Goal: Task Accomplishment & Management: Complete application form

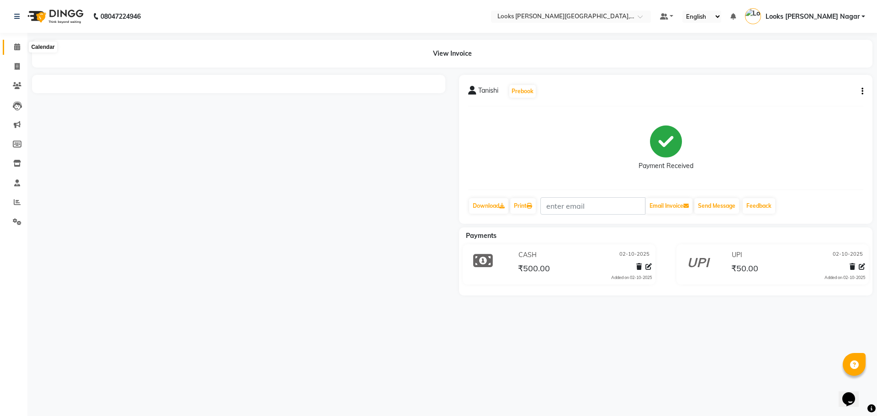
click at [20, 47] on icon at bounding box center [17, 46] width 6 height 7
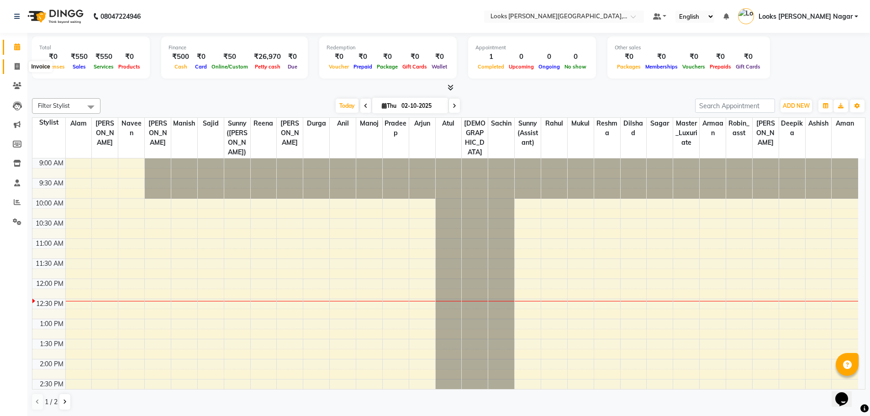
click at [14, 69] on span at bounding box center [17, 67] width 16 height 11
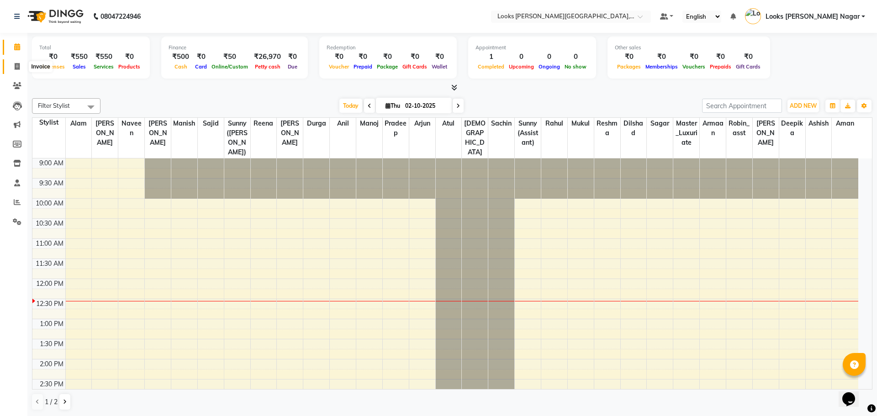
select select "4327"
select select "service"
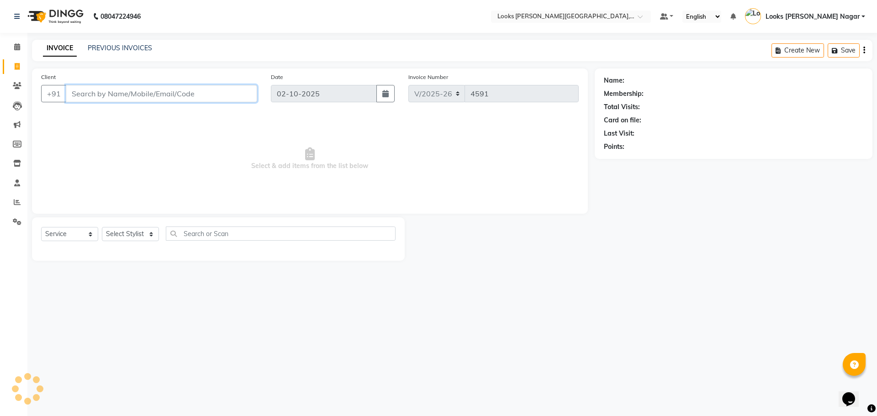
click at [179, 97] on input "Client" at bounding box center [161, 93] width 191 height 17
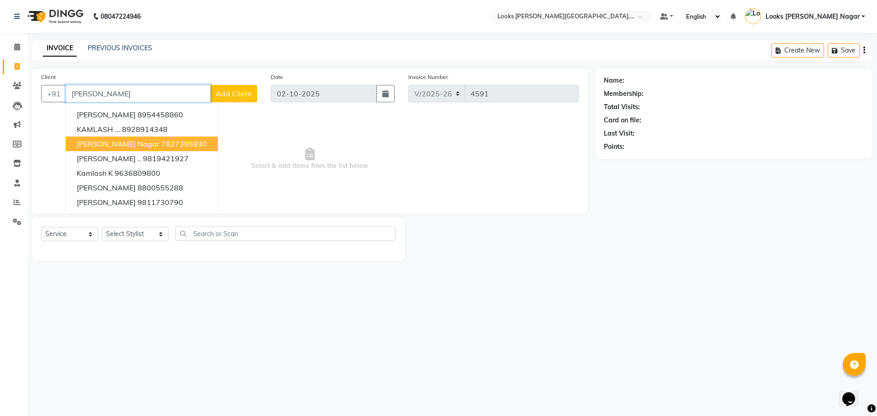
click at [161, 141] on ngb-highlight "7827395930" at bounding box center [184, 143] width 46 height 9
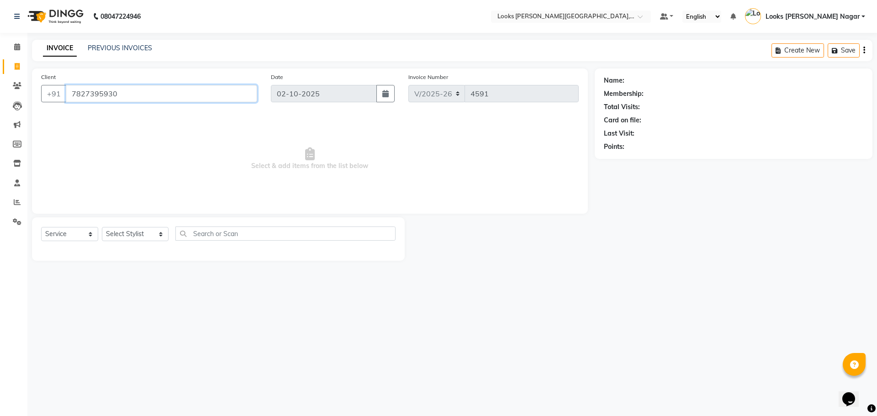
type input "7827395930"
click at [126, 242] on div "Select Service Product Membership Package Voucher Prepaid Gift Card Select Styl…" at bounding box center [218, 237] width 355 height 21
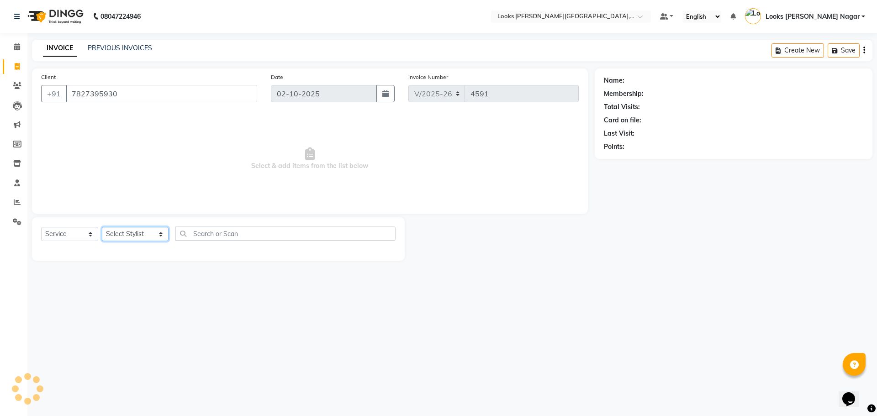
click at [129, 236] on select "Select Stylist Alam Aman [PERSON_NAME] Armaan Ashish Atul Deepika [PERSON_NAME]…" at bounding box center [135, 234] width 67 height 14
select select "23521"
click at [102, 227] on select "Select Stylist Alam Aman [PERSON_NAME] Armaan Ashish Atul Deepika [PERSON_NAME]…" at bounding box center [135, 234] width 67 height 14
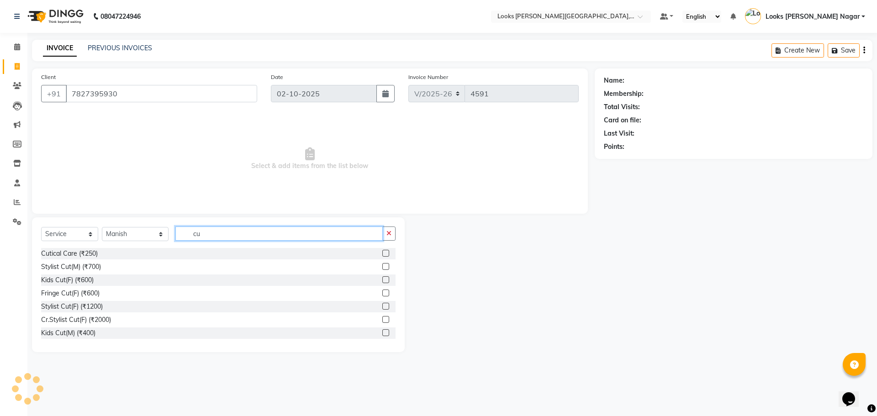
type input "cut"
select select "1: Object"
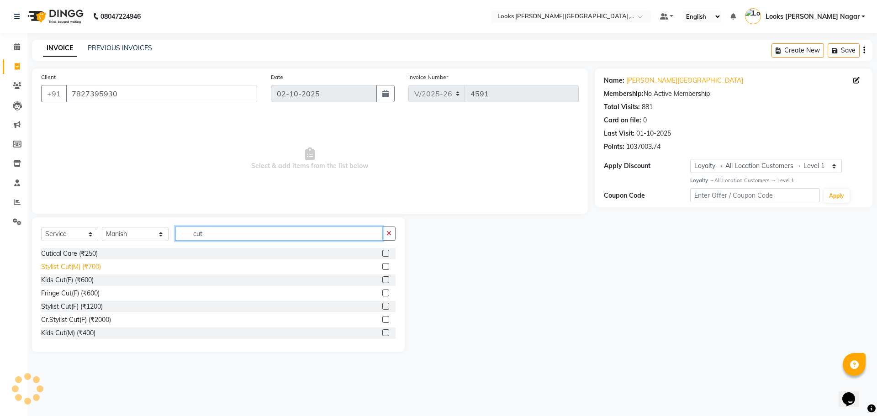
type input "cut"
click at [62, 265] on div "Stylist Cut(M) (₹700)" at bounding box center [71, 267] width 60 height 10
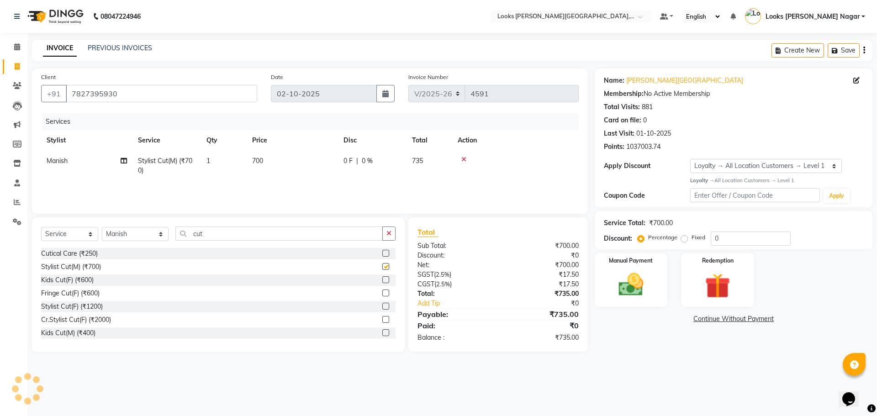
checkbox input "false"
drag, startPoint x: 244, startPoint y: 228, endPoint x: 62, endPoint y: 240, distance: 182.2
click at [64, 240] on div "Select Service Product Membership Package Voucher Prepaid Gift Card Select Styl…" at bounding box center [218, 237] width 355 height 21
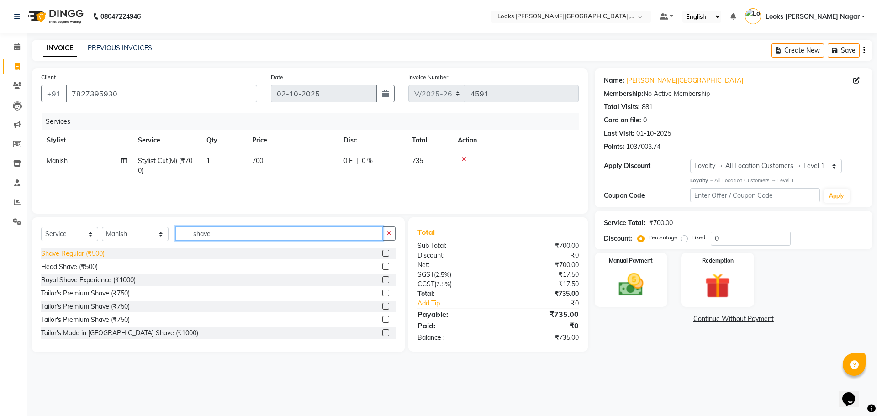
type input "shave"
click at [93, 257] on div "Shave Regular (₹500)" at bounding box center [73, 254] width 64 height 10
checkbox input "false"
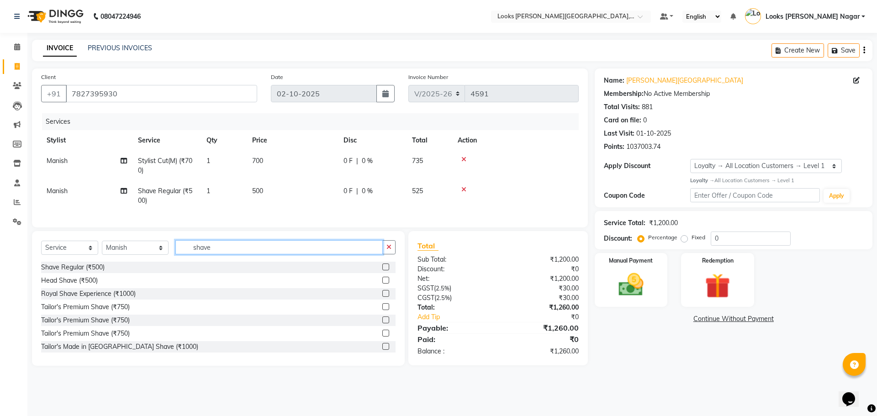
drag, startPoint x: 237, startPoint y: 252, endPoint x: 109, endPoint y: 278, distance: 131.1
click at [109, 278] on div "Select Service Product Membership Package Voucher Prepaid Gift Card Select Styl…" at bounding box center [218, 298] width 373 height 135
type input "bear"
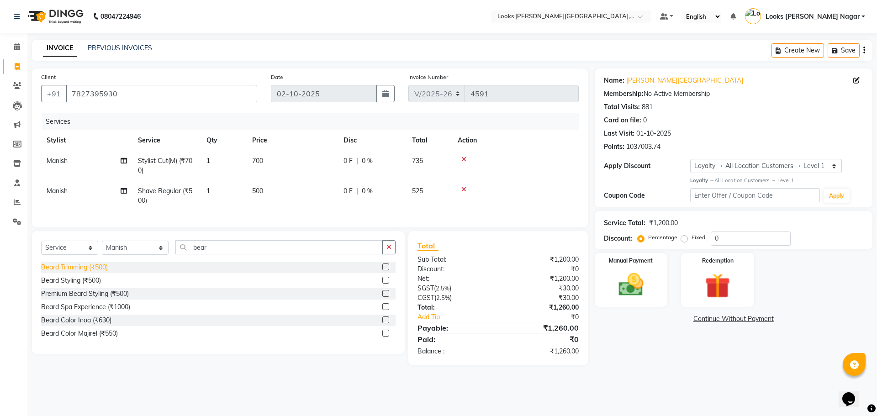
click at [98, 272] on div "Beard Trimming (₹500)" at bounding box center [74, 268] width 67 height 10
checkbox input "false"
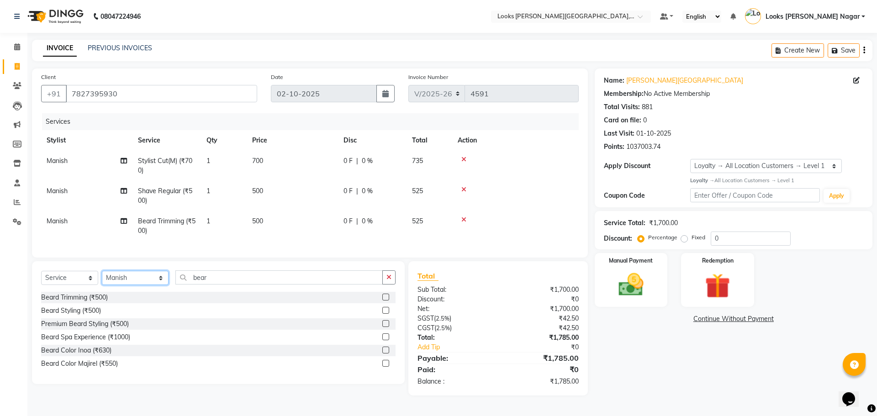
click at [132, 282] on select "Select Stylist Alam Aman [PERSON_NAME] Armaan Ashish Atul Deepika [PERSON_NAME]…" at bounding box center [135, 278] width 67 height 14
select select "23528"
click at [102, 278] on select "Select Stylist Alam Aman [PERSON_NAME] Armaan Ashish Atul Deepika [PERSON_NAME]…" at bounding box center [135, 278] width 67 height 14
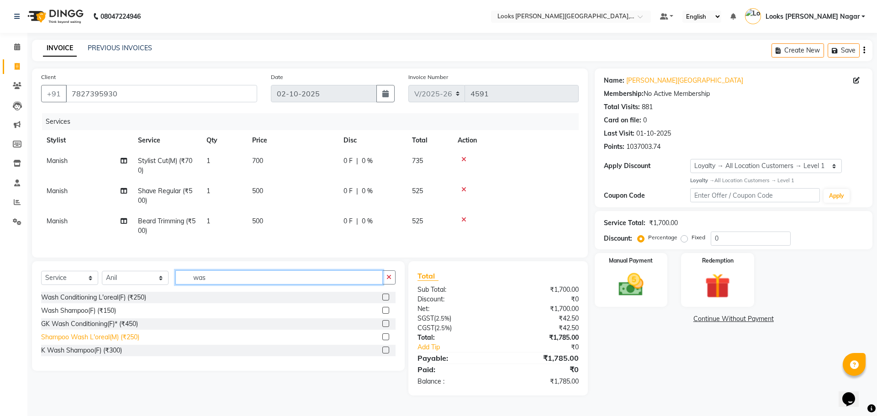
type input "was"
click at [126, 342] on div "Shampoo Wash L'oreal(M) (₹250)" at bounding box center [90, 338] width 98 height 10
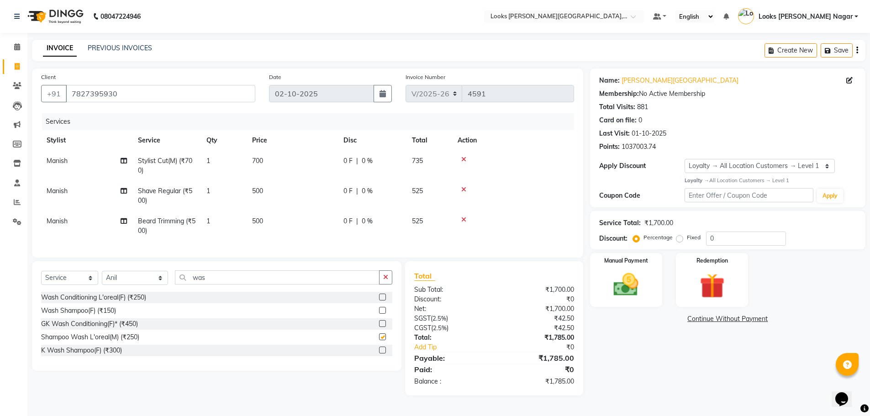
checkbox input "false"
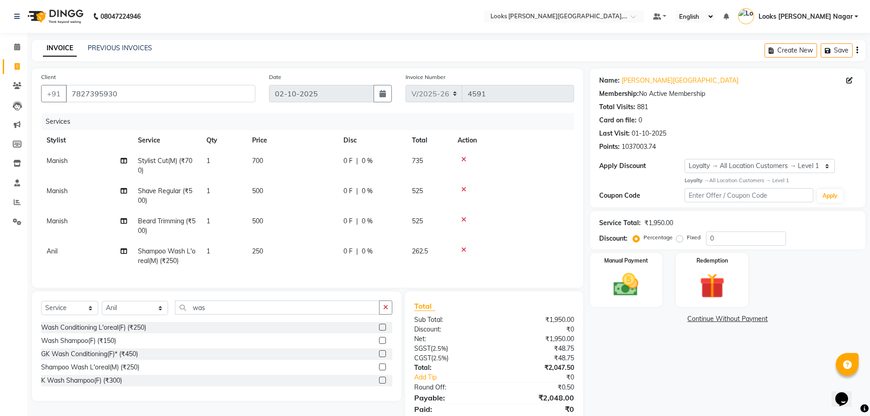
click at [334, 173] on td "700" at bounding box center [292, 166] width 91 height 30
select select "23521"
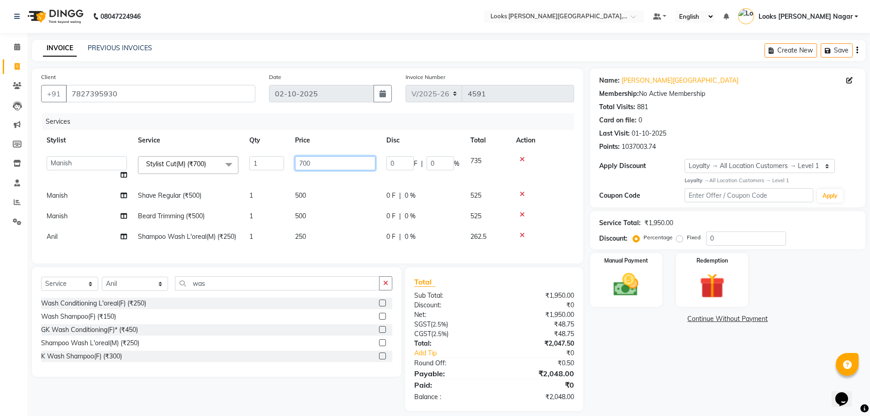
drag, startPoint x: 337, startPoint y: 164, endPoint x: 246, endPoint y: 169, distance: 91.0
click at [252, 167] on tr "Alam Aman [PERSON_NAME] Armaan Ashish Atul Deepika Deepu Dilshad Durga [PERSON_…" at bounding box center [307, 168] width 533 height 35
type input "524"
click at [327, 195] on td "500" at bounding box center [335, 195] width 91 height 21
select select "23521"
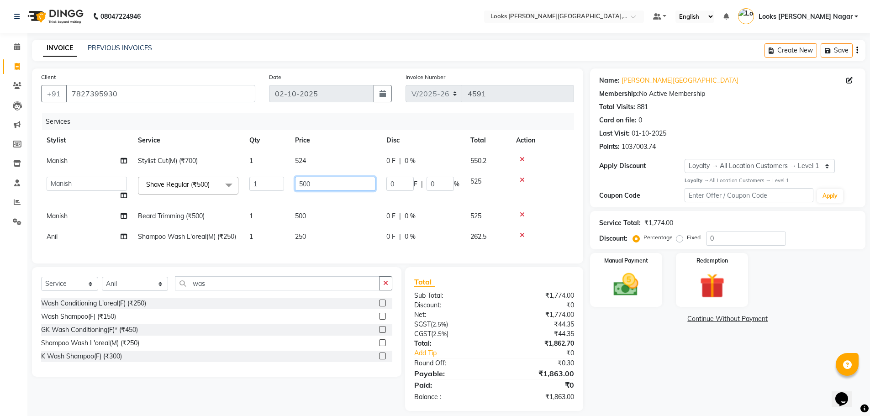
drag, startPoint x: 324, startPoint y: 183, endPoint x: 167, endPoint y: 209, distance: 159.4
click at [183, 207] on tbody "Manish Stylist Cut(M) (₹700) 1 524 0 F | 0 % 550.2 Alam Aman [PERSON_NAME] Arma…" at bounding box center [307, 199] width 533 height 96
type input "285"
click at [305, 215] on td "500" at bounding box center [335, 216] width 91 height 21
select select "23521"
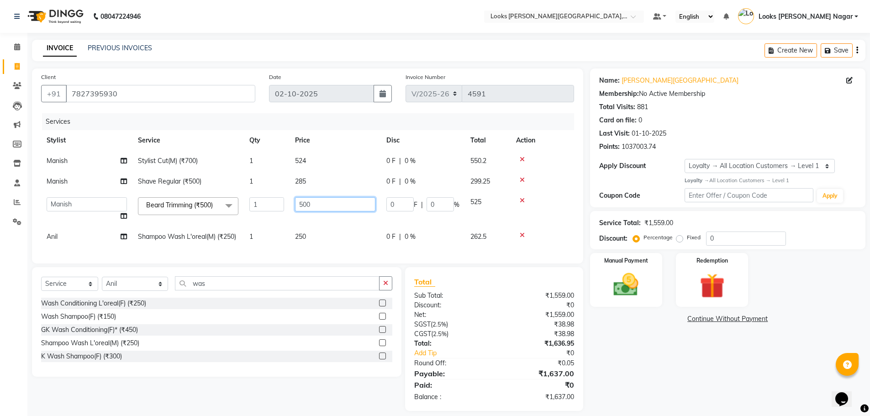
drag, startPoint x: 336, startPoint y: 196, endPoint x: 196, endPoint y: 224, distance: 142.9
click at [227, 214] on tr "Alam Aman [PERSON_NAME] Armaan Ashish Atul Deepika Deepu Dilshad Durga [PERSON_…" at bounding box center [307, 209] width 533 height 35
type input "333"
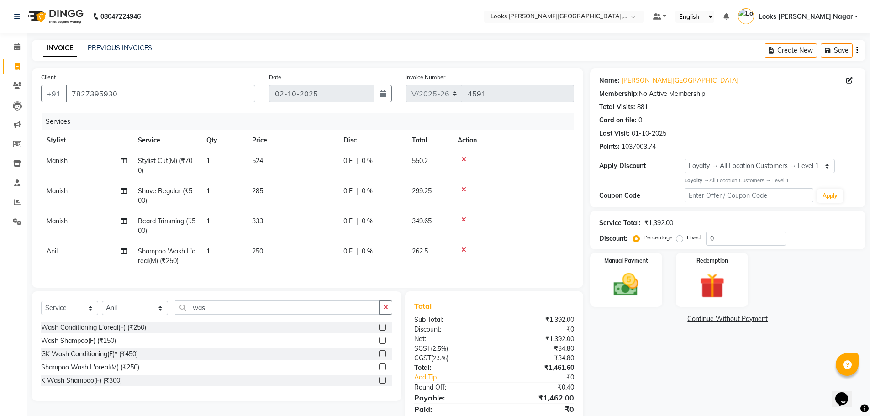
click at [324, 238] on tbody "Manish Stylist Cut(M) (₹700) 1 524 0 F | 0 % 550.2 Manish Shave Regular (₹500) …" at bounding box center [307, 211] width 533 height 121
click at [327, 232] on td "333" at bounding box center [292, 226] width 91 height 30
select select "23521"
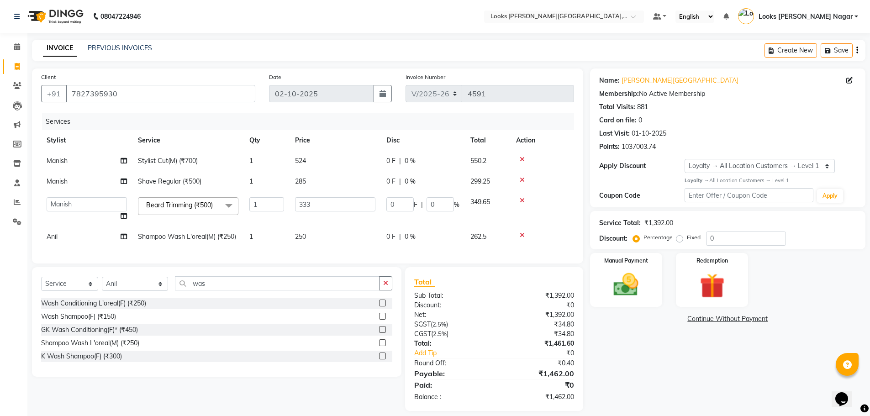
click at [312, 248] on div "Services Stylist Service Qty Price Disc Total Action Manish Stylist Cut(M) (₹70…" at bounding box center [307, 183] width 533 height 141
click at [318, 243] on td "250" at bounding box center [335, 237] width 91 height 21
select select "23528"
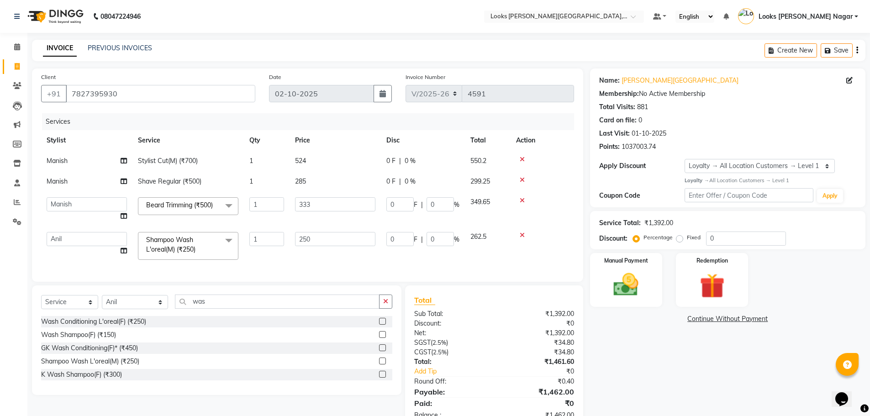
click at [319, 240] on input "250" at bounding box center [335, 239] width 80 height 14
type input "142"
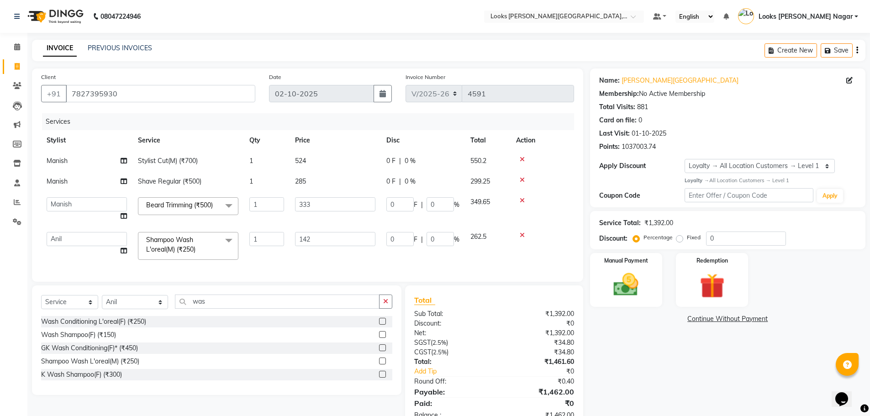
click at [657, 372] on div "Name: [PERSON_NAME] Nagar Membership: No Active Membership Total Visits: 881 Ca…" at bounding box center [731, 249] width 282 height 361
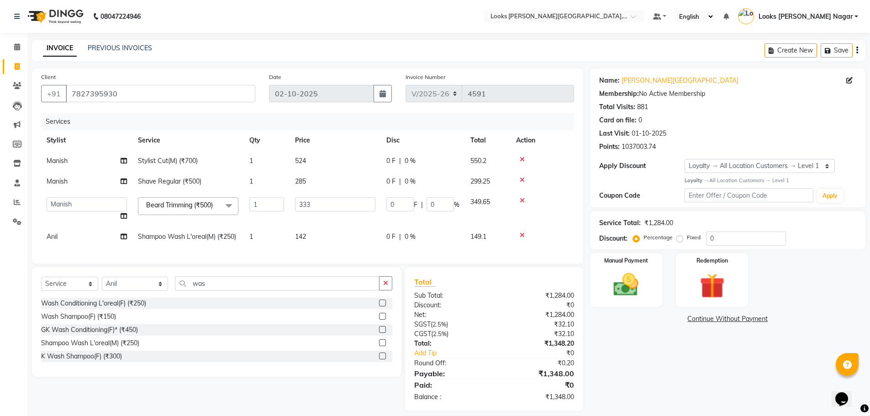
scroll to position [16, 0]
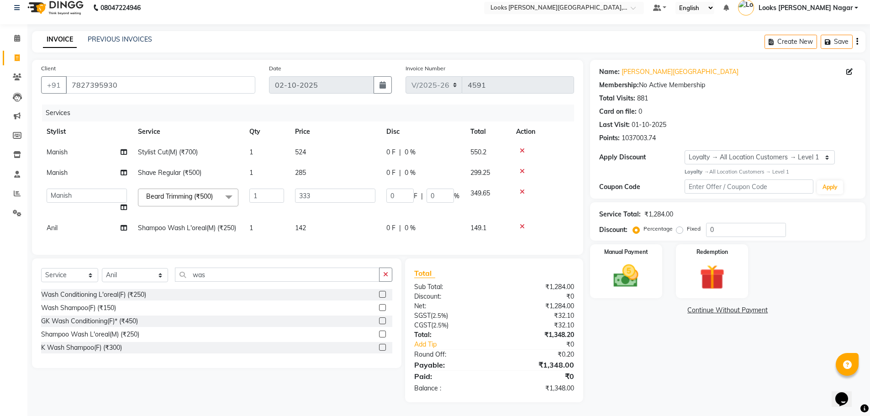
click at [264, 148] on td "1" at bounding box center [267, 152] width 46 height 21
select select "23521"
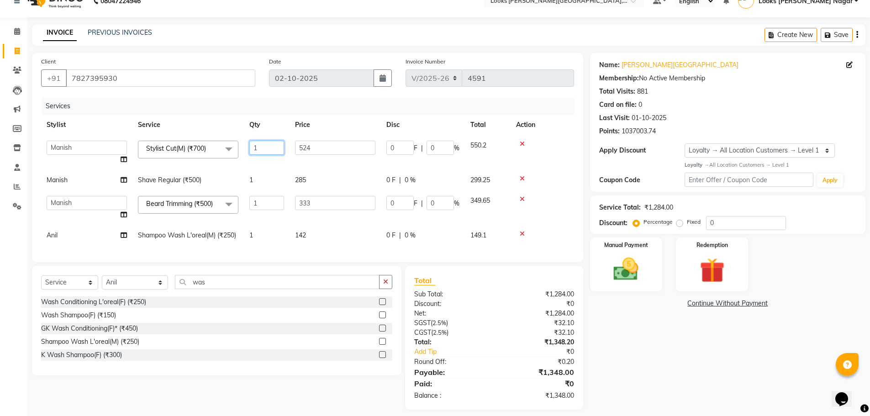
drag, startPoint x: 268, startPoint y: 149, endPoint x: 184, endPoint y: 176, distance: 88.3
click at [204, 169] on tr "Alam Aman [PERSON_NAME] Armaan Ashish Atul Deepika Deepu Dilshad Durga [PERSON_…" at bounding box center [307, 152] width 533 height 35
type input "2"
click at [598, 324] on div "Name: [PERSON_NAME] Nagar Membership: No Active Membership Total Visits: 881 Ca…" at bounding box center [731, 231] width 282 height 357
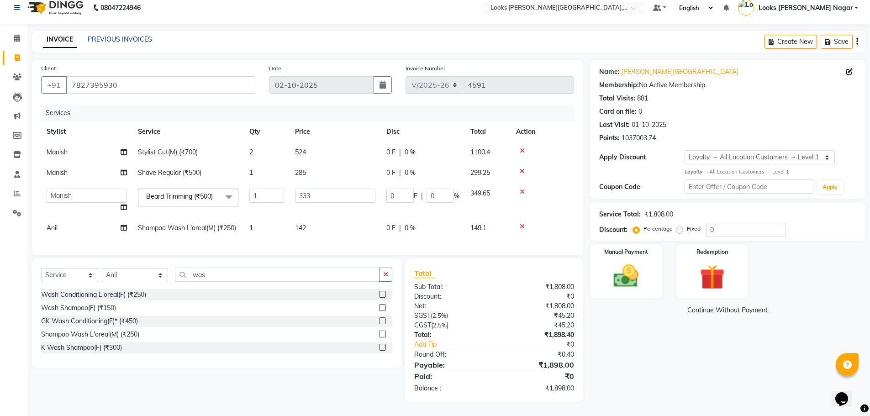
click at [314, 224] on td "142" at bounding box center [335, 228] width 91 height 21
select select "23528"
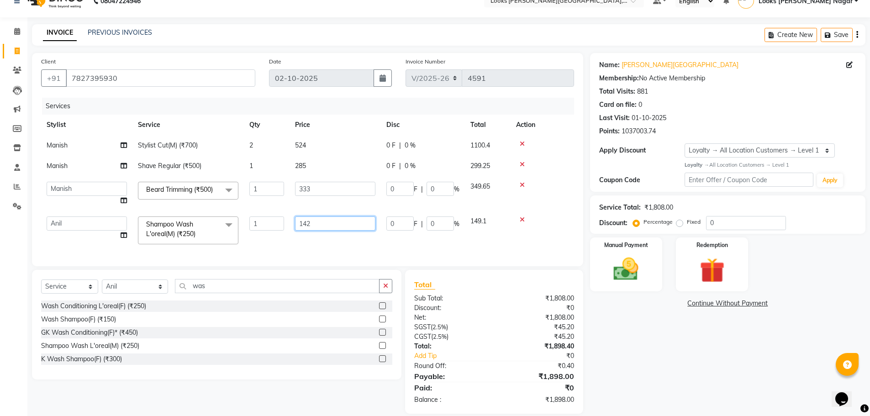
click at [347, 222] on input "142" at bounding box center [335, 224] width 80 height 14
type input "144"
click at [615, 356] on div "Name: [PERSON_NAME] Nagar Membership: No Active Membership Total Visits: 881 Ca…" at bounding box center [731, 233] width 282 height 361
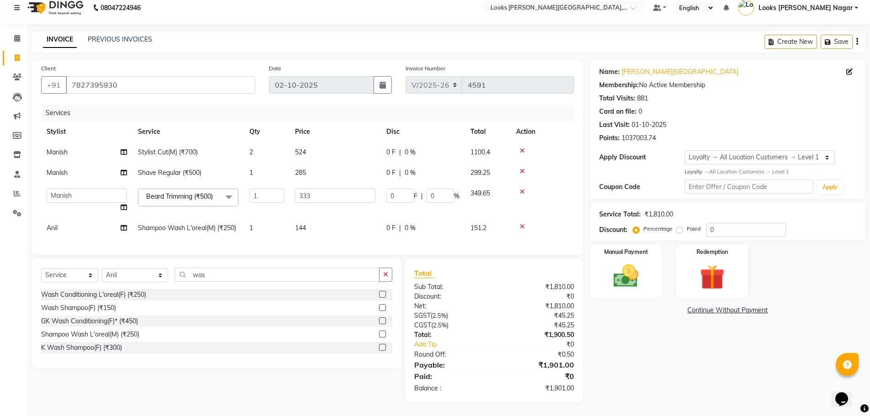
click at [284, 219] on td "1" at bounding box center [267, 228] width 46 height 21
select select "23528"
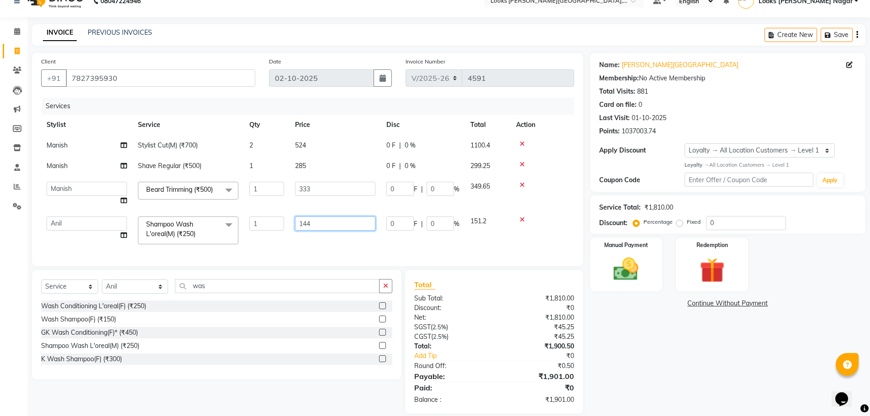
click at [335, 223] on input "144" at bounding box center [335, 224] width 80 height 14
type input "143"
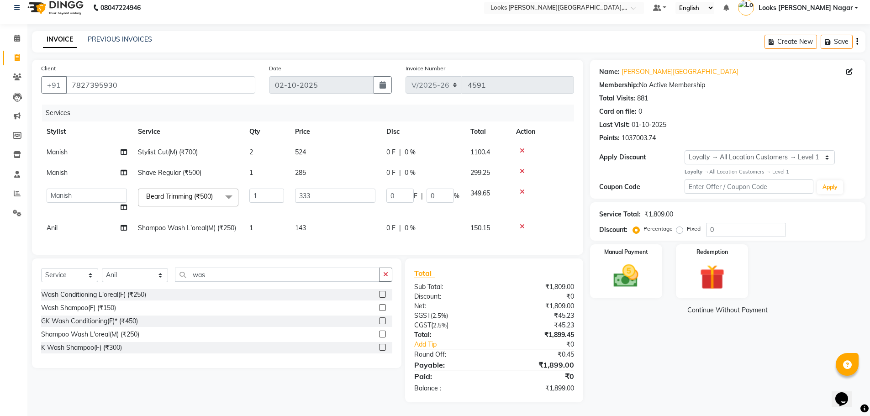
click at [710, 359] on div "Name: [PERSON_NAME] Nagar Membership: No Active Membership Total Visits: 881 Ca…" at bounding box center [731, 231] width 282 height 343
click at [387, 224] on span "0 F" at bounding box center [391, 228] width 9 height 10
select select "23528"
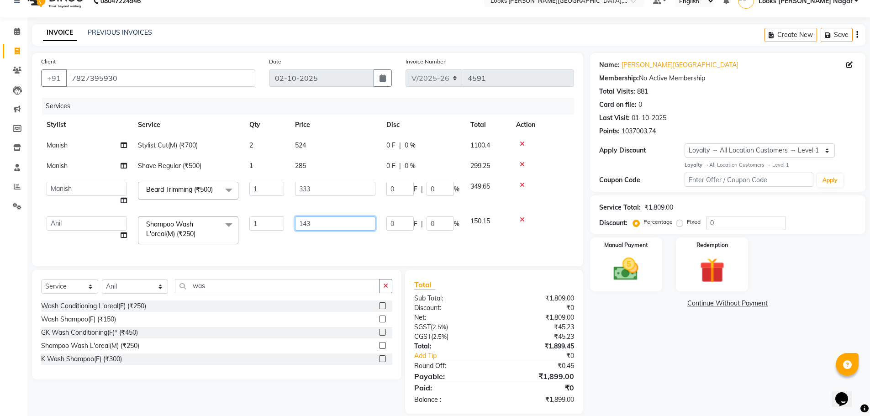
click at [372, 219] on input "143" at bounding box center [335, 224] width 80 height 14
type input "143.5"
click at [615, 384] on div "Name: [PERSON_NAME] Nagar Membership: No Active Membership Total Visits: 881 Ca…" at bounding box center [731, 233] width 282 height 361
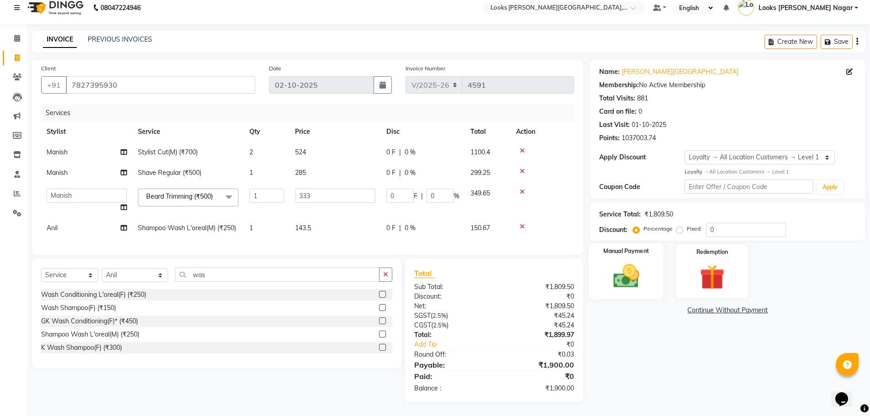
click at [632, 275] on img at bounding box center [626, 276] width 42 height 30
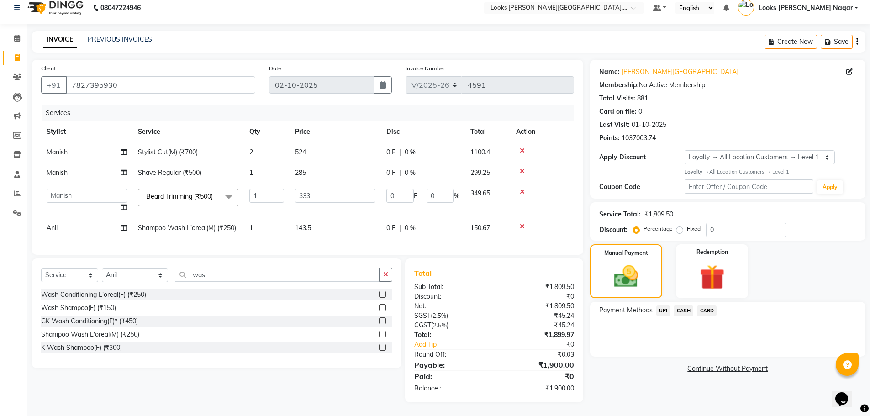
click at [665, 306] on span "UPI" at bounding box center [664, 311] width 14 height 11
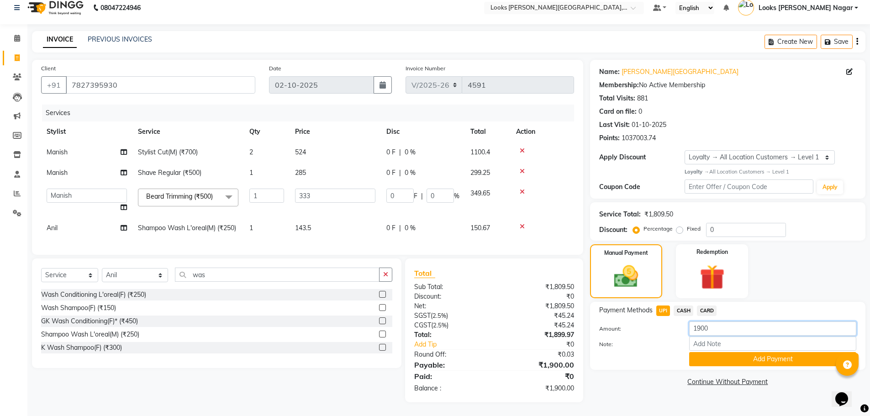
drag, startPoint x: 711, startPoint y: 323, endPoint x: 569, endPoint y: 344, distance: 143.7
click at [613, 337] on div "Amount: 1900 Note: Add Payment" at bounding box center [727, 344] width 257 height 45
type input "1050"
click at [724, 352] on button "Add Payment" at bounding box center [772, 359] width 167 height 14
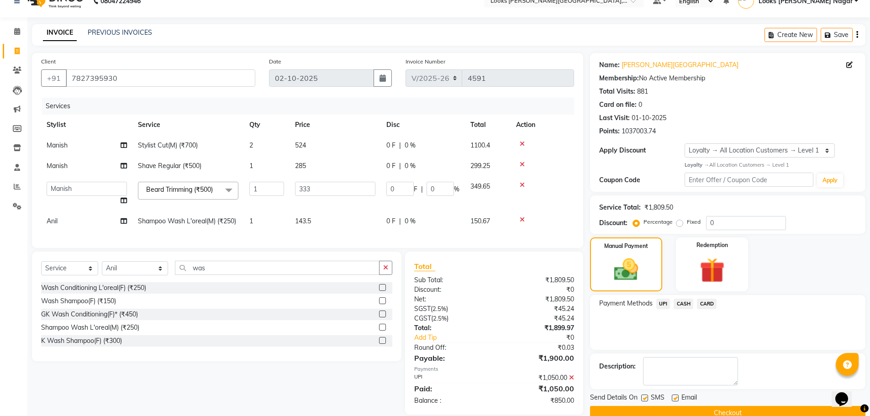
click at [684, 302] on span "CASH" at bounding box center [684, 304] width 20 height 11
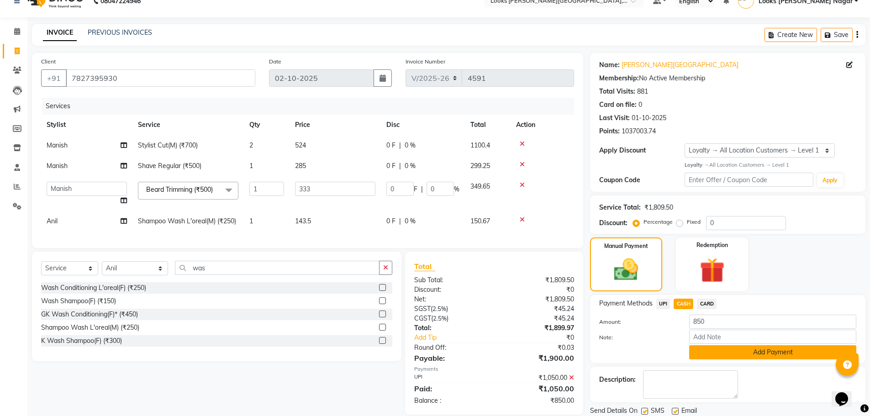
click at [719, 350] on button "Add Payment" at bounding box center [772, 352] width 167 height 14
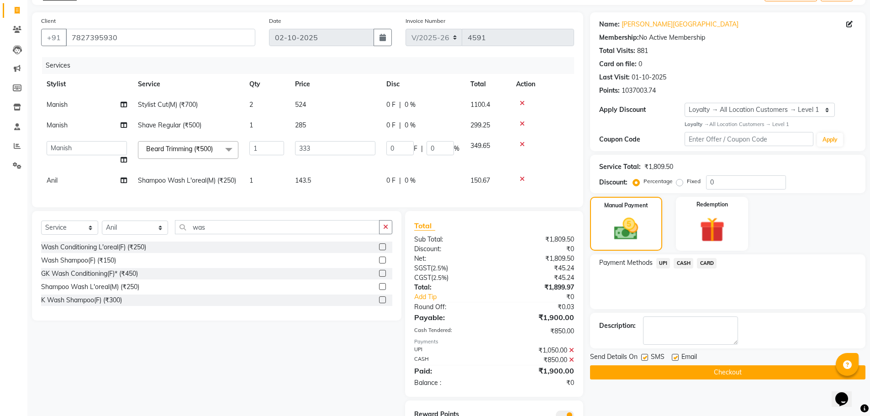
scroll to position [103, 0]
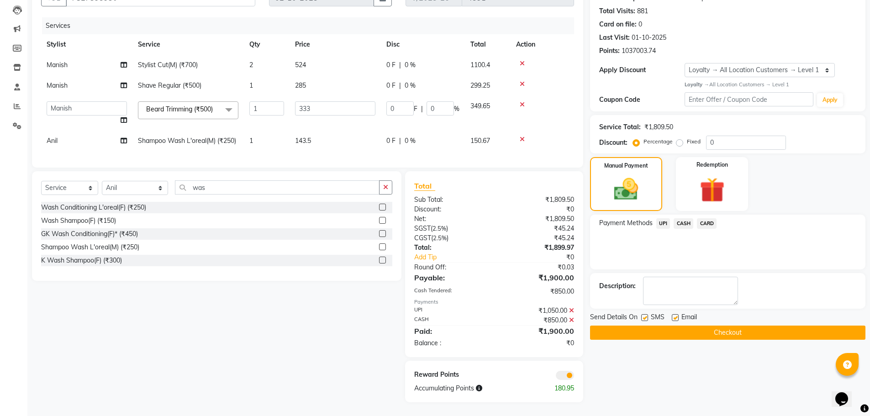
click at [644, 314] on label at bounding box center [644, 317] width 7 height 7
click at [644, 315] on input "checkbox" at bounding box center [644, 318] width 6 height 6
checkbox input "false"
click at [643, 326] on button "Checkout" at bounding box center [728, 333] width 276 height 14
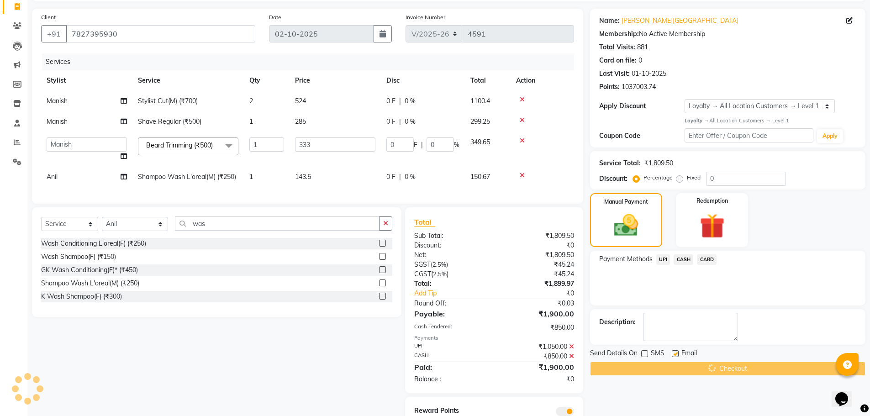
scroll to position [0, 0]
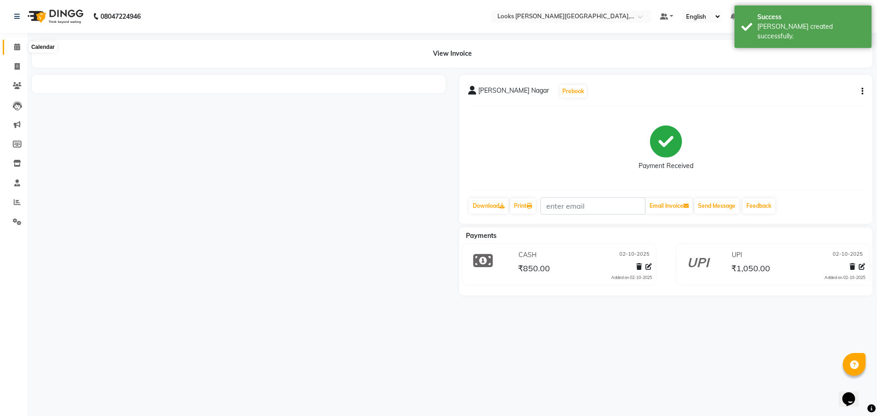
click at [14, 48] on icon at bounding box center [17, 46] width 6 height 7
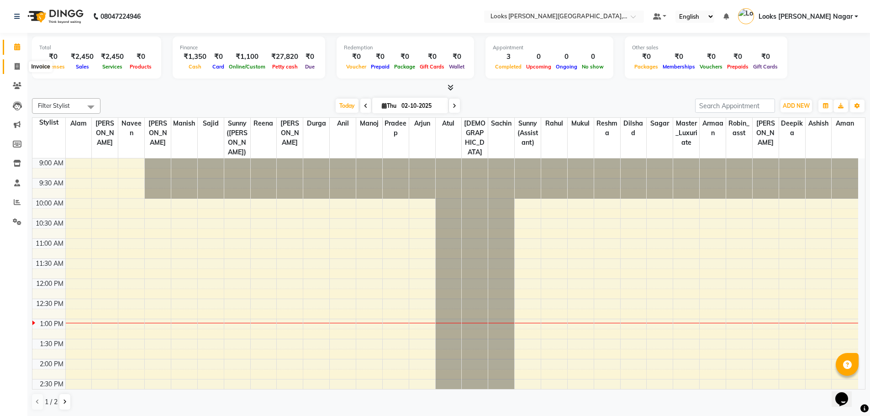
drag, startPoint x: 16, startPoint y: 64, endPoint x: 38, endPoint y: 63, distance: 21.5
click at [16, 64] on icon at bounding box center [17, 66] width 5 height 7
select select "service"
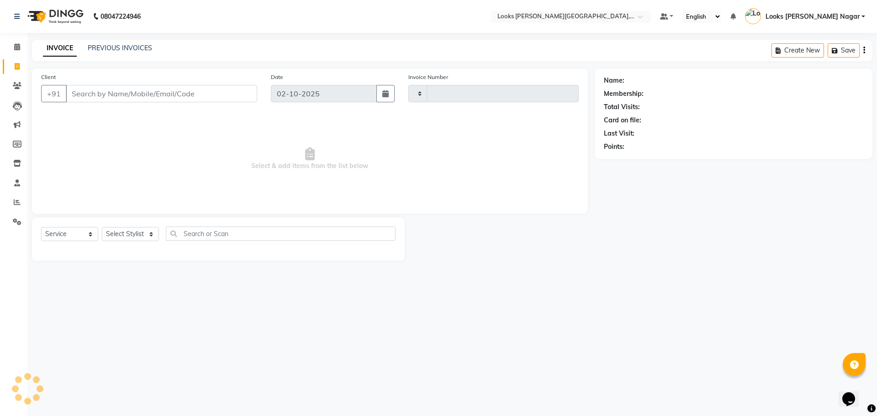
type input "4592"
select select "4327"
click at [150, 96] on input "Client" at bounding box center [161, 93] width 191 height 17
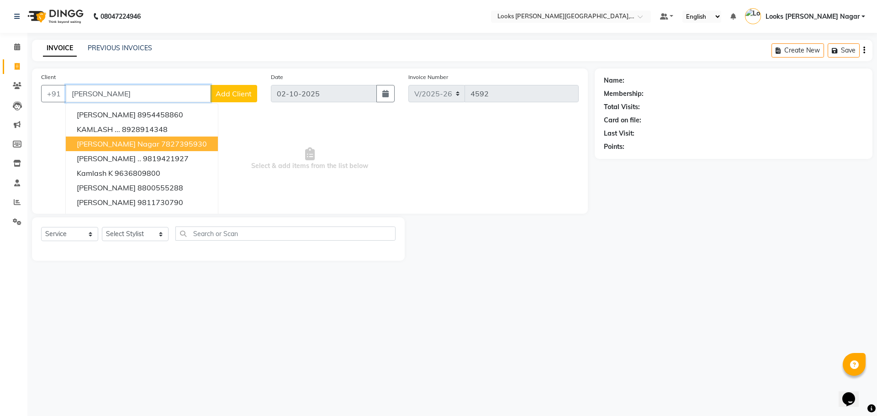
click at [117, 143] on span "[PERSON_NAME] Nagar" at bounding box center [118, 143] width 83 height 9
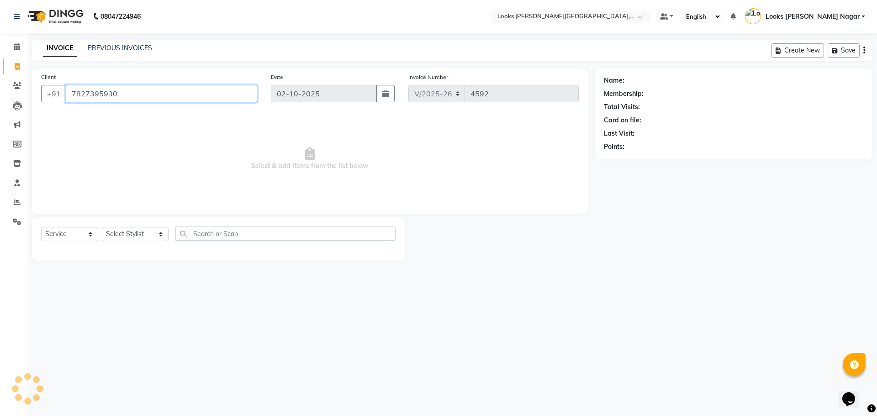
type input "7827395930"
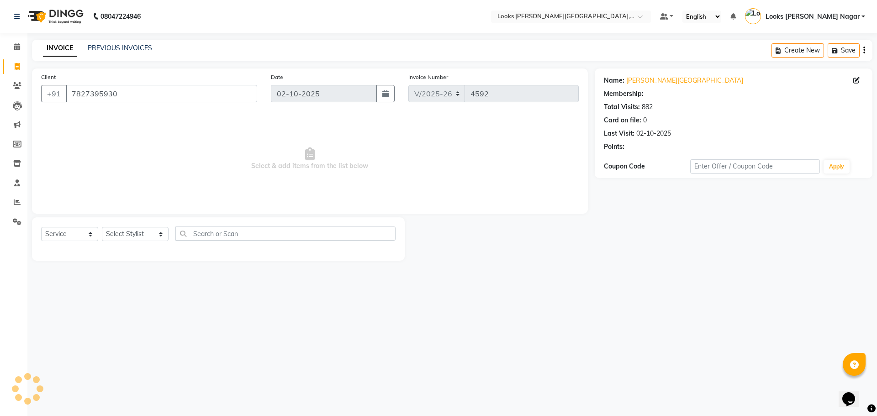
select select "1: Object"
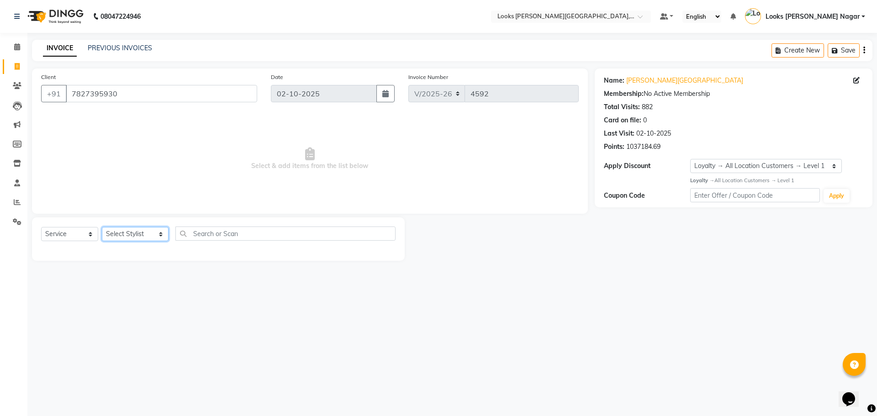
click at [129, 233] on select "Select Stylist Alam Aman [PERSON_NAME] Armaan Ashish Atul Deepika [PERSON_NAME]…" at bounding box center [135, 234] width 67 height 14
select select "23654"
click at [102, 227] on select "Select Stylist Alam Aman [PERSON_NAME] Armaan Ashish Atul Deepika [PERSON_NAME]…" at bounding box center [135, 234] width 67 height 14
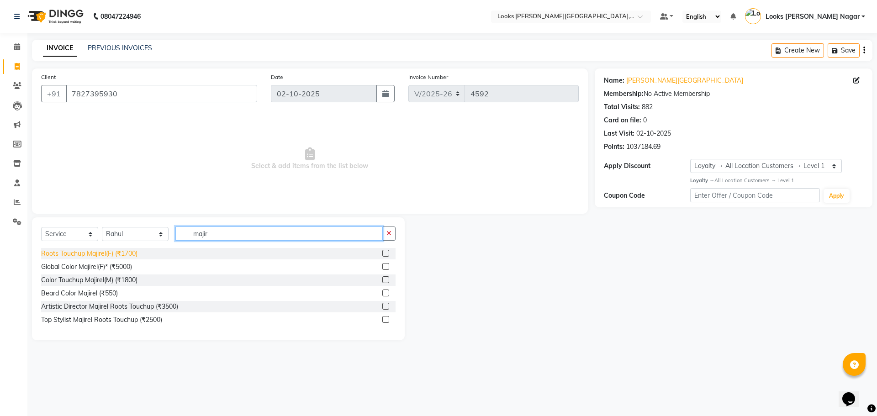
type input "majir"
click at [93, 252] on div "Roots Touchup Majirel(F) (₹1700)" at bounding box center [89, 254] width 96 height 10
checkbox input "false"
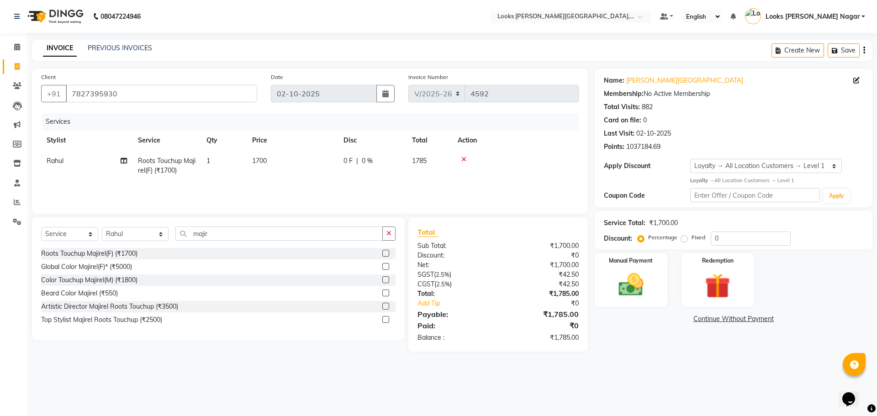
click at [310, 160] on td "1700" at bounding box center [292, 166] width 91 height 30
select select "23654"
drag, startPoint x: 310, startPoint y: 160, endPoint x: 95, endPoint y: 182, distance: 216.3
click at [95, 182] on tr "Alam Aman [PERSON_NAME] Armaan Ashish Atul Deepika Deepu Dilshad Durga [PERSON_…" at bounding box center [310, 170] width 538 height 39
type input "1523"
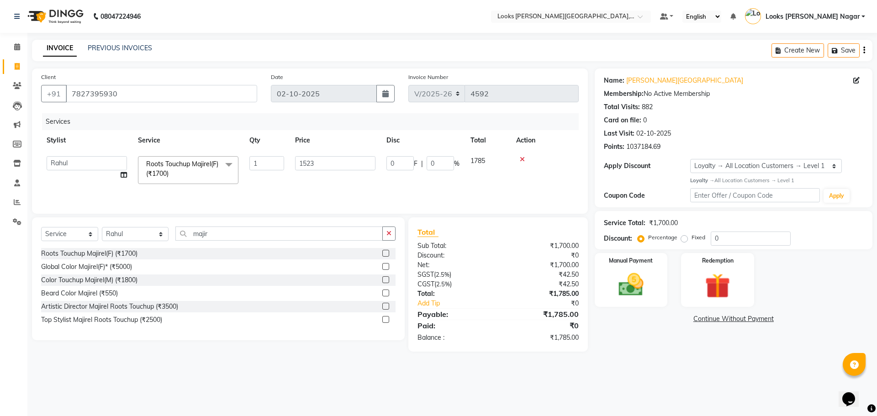
click at [642, 362] on main "INVOICE PREVIOUS INVOICES Create New Save Client [PHONE_NUMBER] Date [DATE] Inv…" at bounding box center [452, 203] width 850 height 326
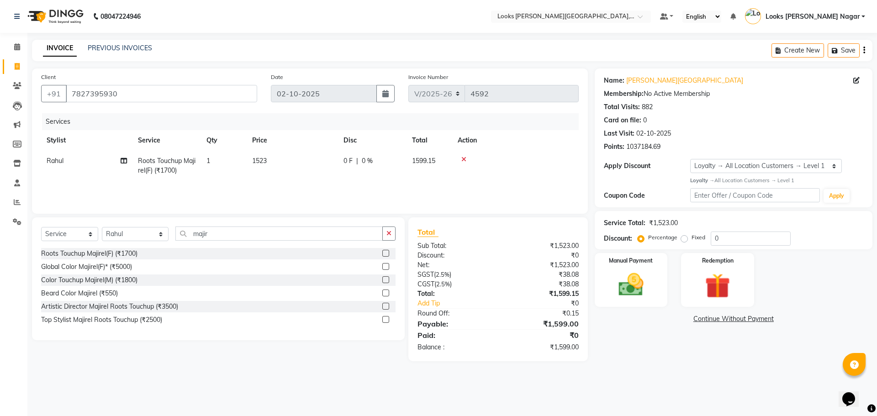
click at [306, 165] on td "1523" at bounding box center [292, 166] width 91 height 30
select select "23654"
click at [342, 165] on input "1523" at bounding box center [335, 163] width 80 height 14
type input "1524"
click at [662, 403] on div "08047224946 Select Location × Looks [PERSON_NAME][GEOGRAPHIC_DATA], [GEOGRAPHIC…" at bounding box center [438, 208] width 877 height 416
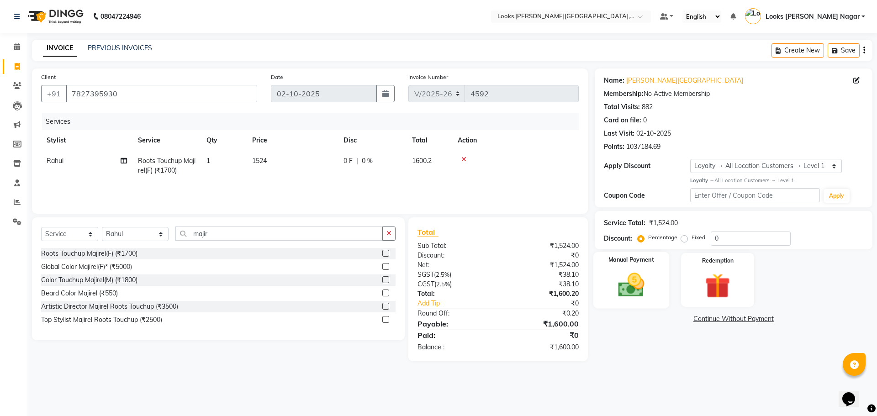
click at [634, 284] on img at bounding box center [631, 285] width 42 height 30
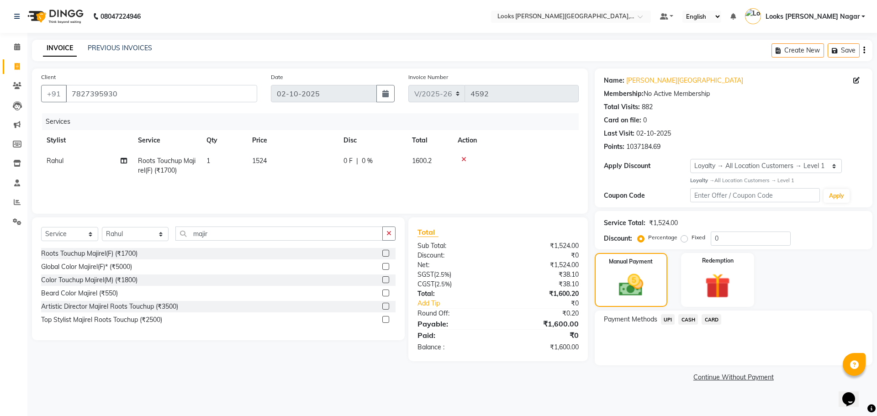
click at [686, 315] on span "CASH" at bounding box center [688, 319] width 20 height 11
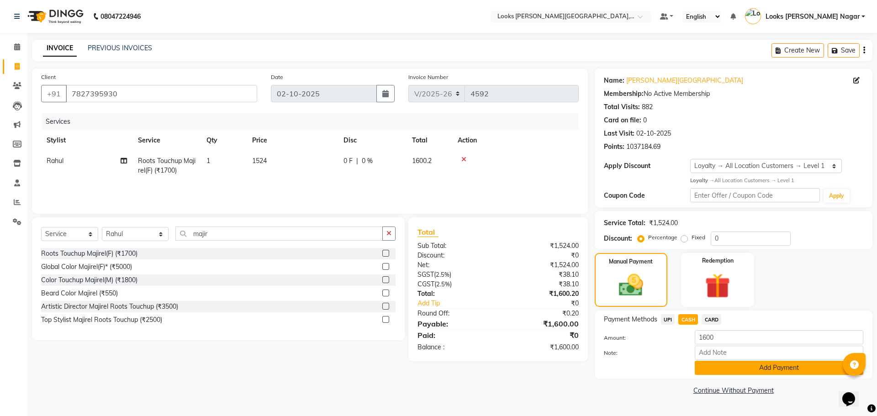
click at [736, 373] on button "Add Payment" at bounding box center [779, 368] width 169 height 14
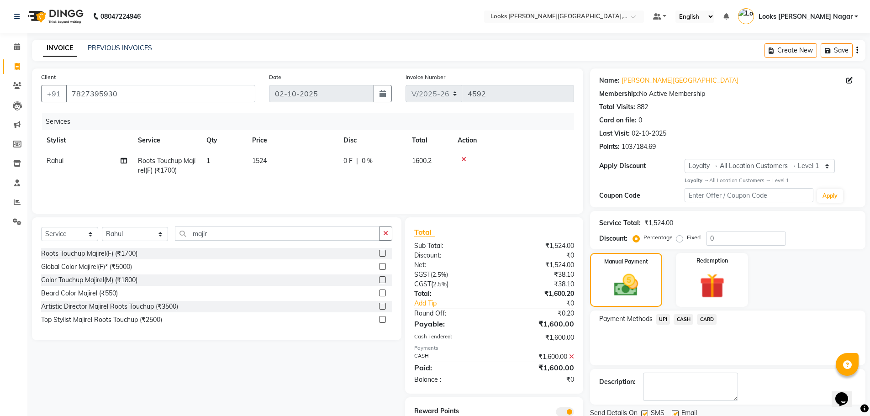
scroll to position [37, 0]
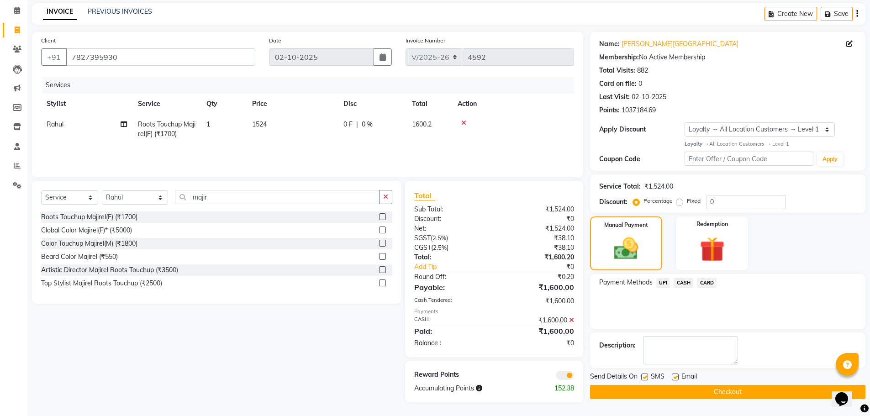
click at [688, 283] on span "CASH" at bounding box center [684, 283] width 20 height 11
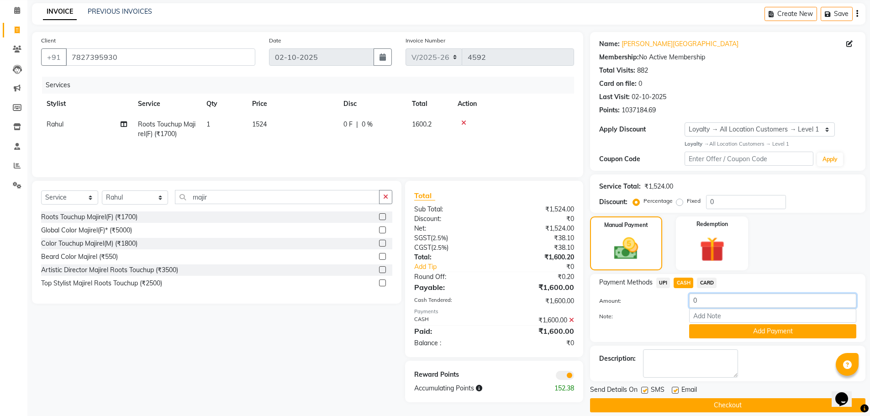
drag, startPoint x: 721, startPoint y: 300, endPoint x: 562, endPoint y: 332, distance: 162.6
click at [599, 327] on div "Amount: 0 Note: Add Payment" at bounding box center [727, 316] width 257 height 45
click at [572, 319] on icon at bounding box center [571, 320] width 5 height 6
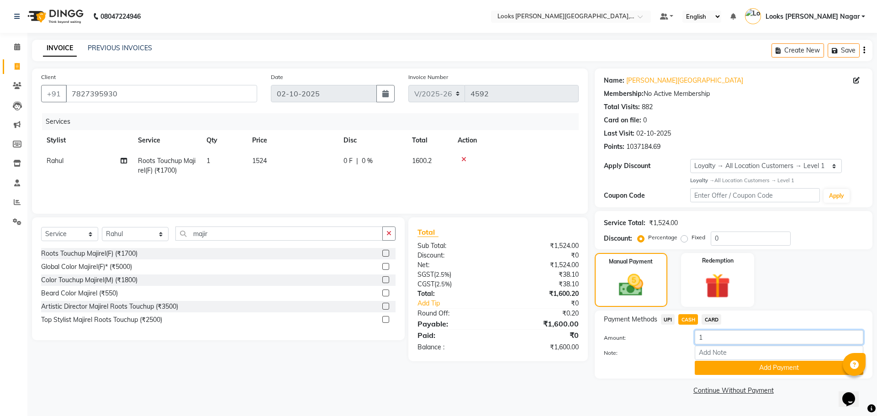
click at [735, 340] on input "1" at bounding box center [779, 337] width 169 height 14
type input "1500"
click at [709, 367] on button "Add Payment" at bounding box center [779, 368] width 169 height 14
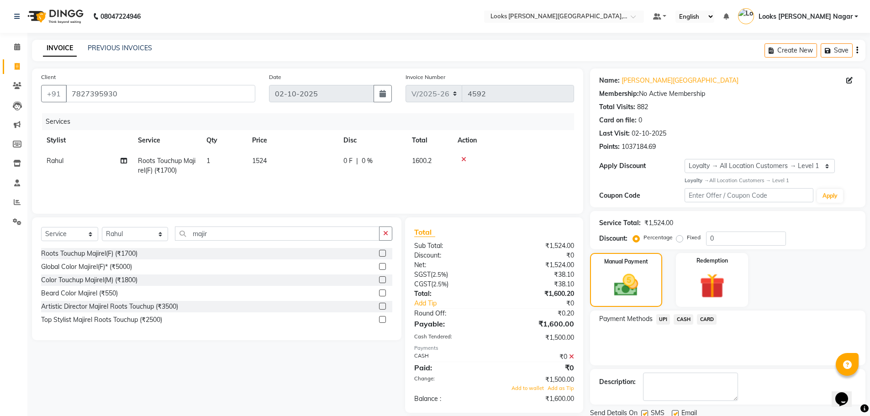
click at [665, 321] on span "UPI" at bounding box center [664, 319] width 14 height 11
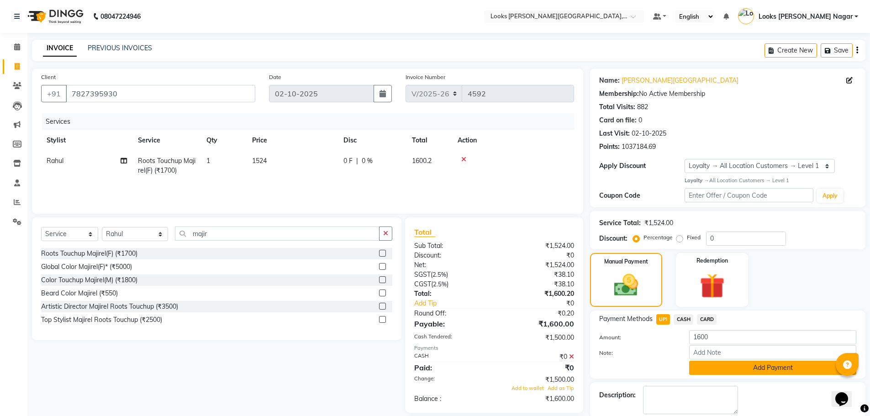
click at [708, 373] on button "Add Payment" at bounding box center [772, 368] width 167 height 14
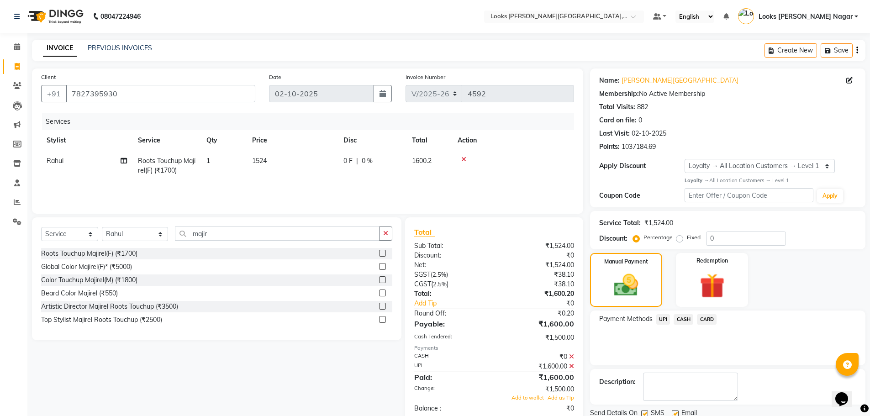
scroll to position [65, 0]
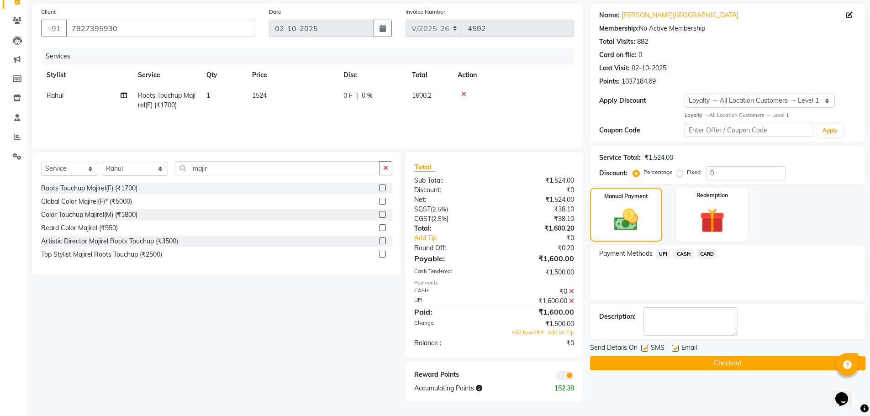
click at [644, 348] on label at bounding box center [644, 348] width 7 height 7
click at [644, 348] on input "checkbox" at bounding box center [644, 349] width 6 height 6
checkbox input "false"
click at [645, 369] on button "Checkout" at bounding box center [728, 363] width 276 height 14
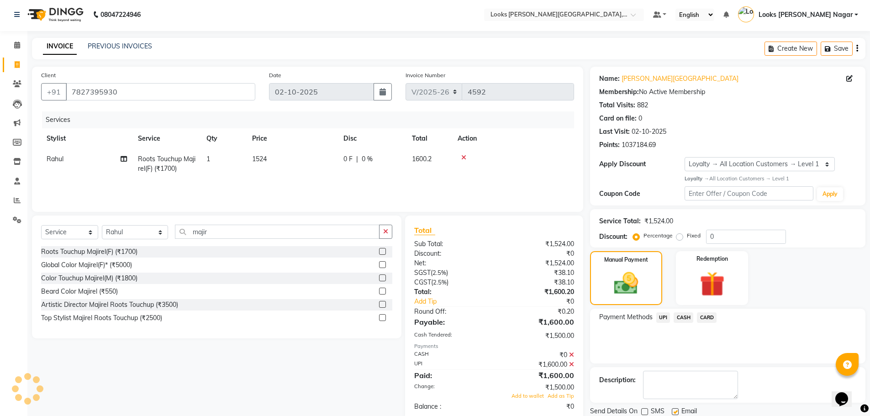
scroll to position [0, 0]
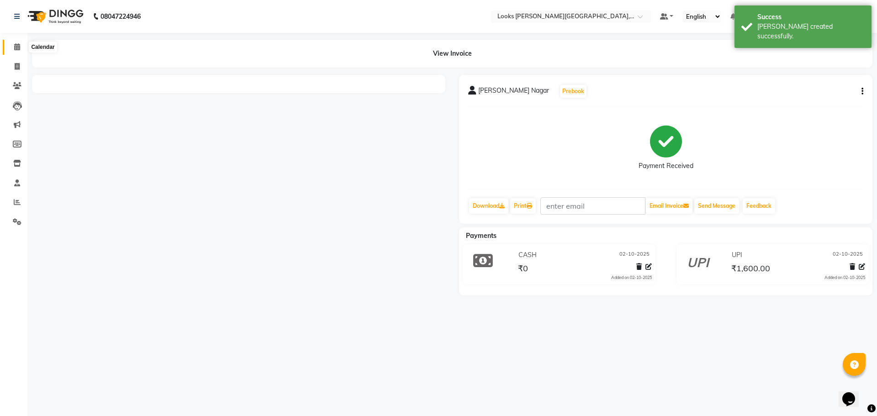
click at [16, 51] on span at bounding box center [17, 47] width 16 height 11
